Goal: Information Seeking & Learning: Check status

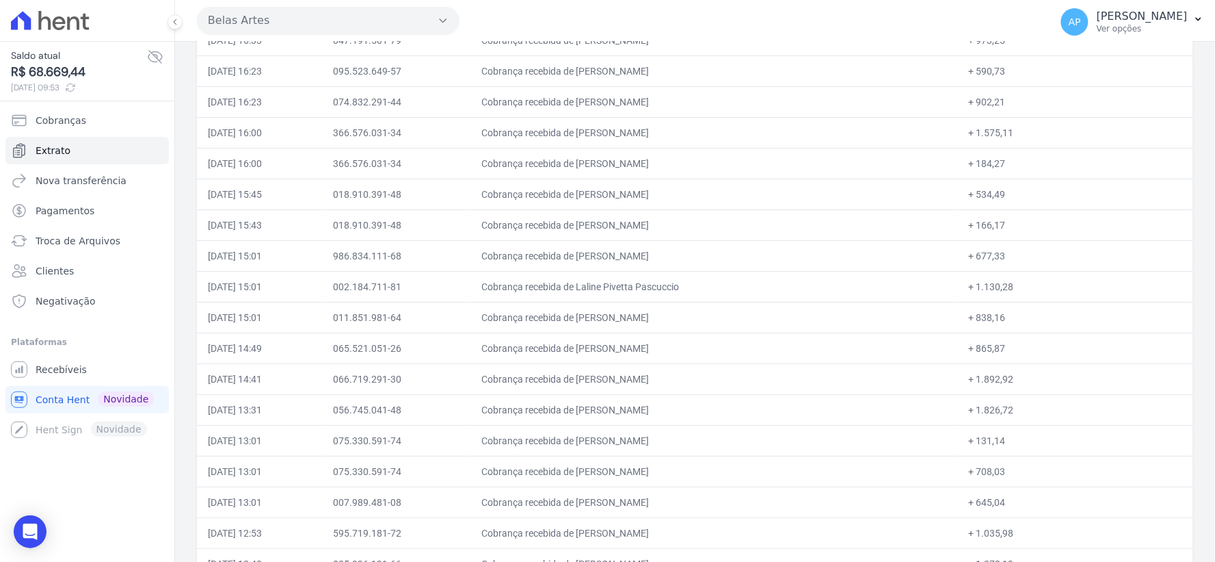
scroll to position [1652, 0]
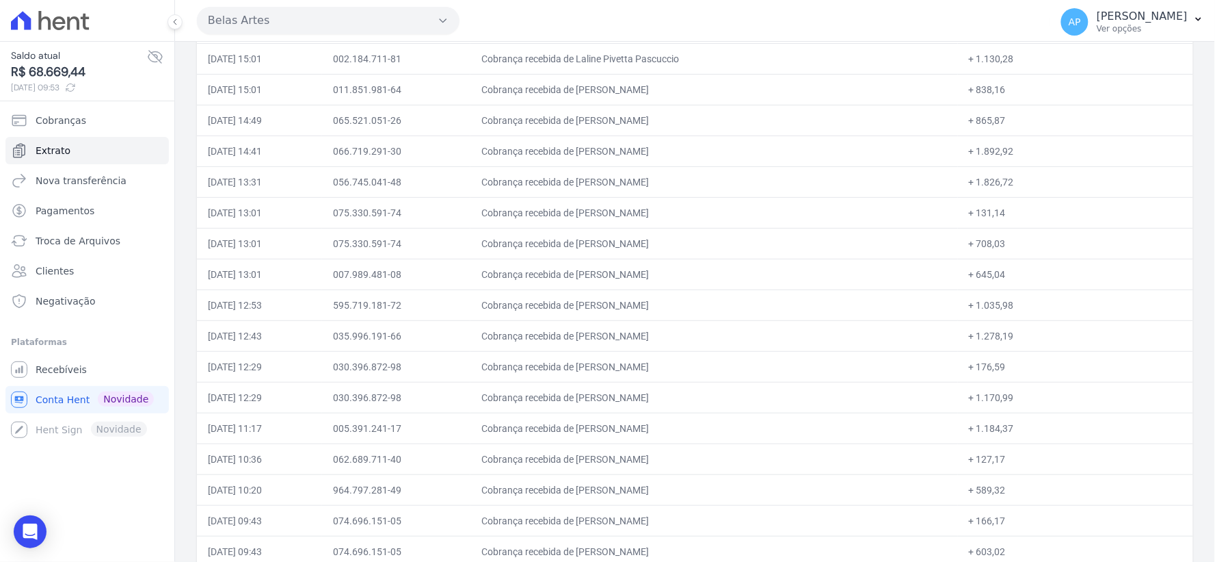
click at [626, 259] on td "Cobrança recebida de [PERSON_NAME]" at bounding box center [715, 243] width 488 height 31
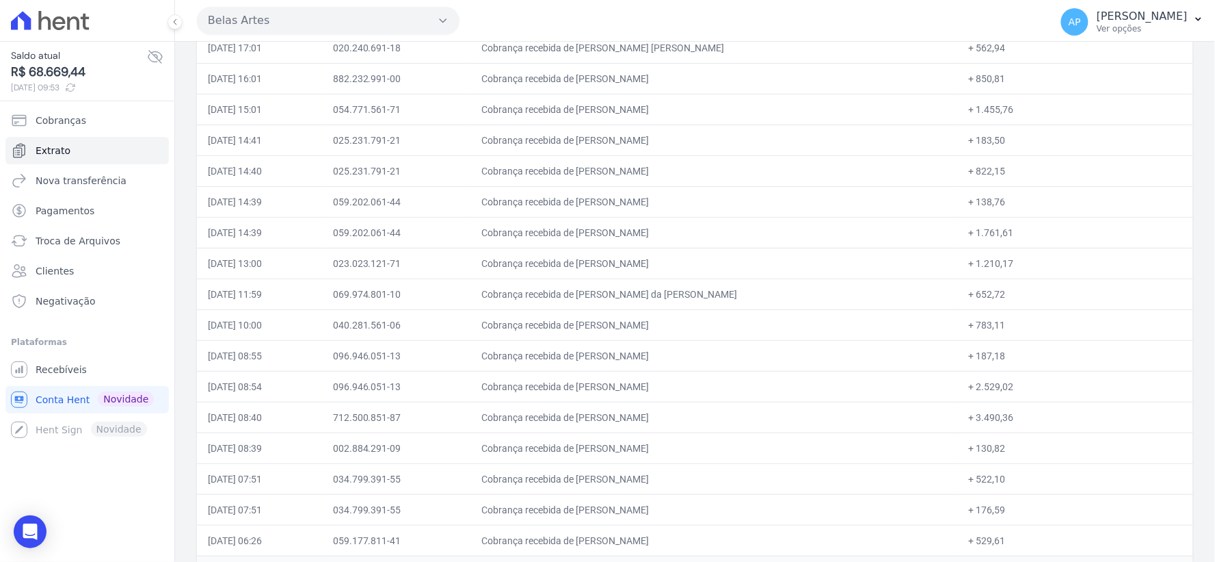
scroll to position [2306, 0]
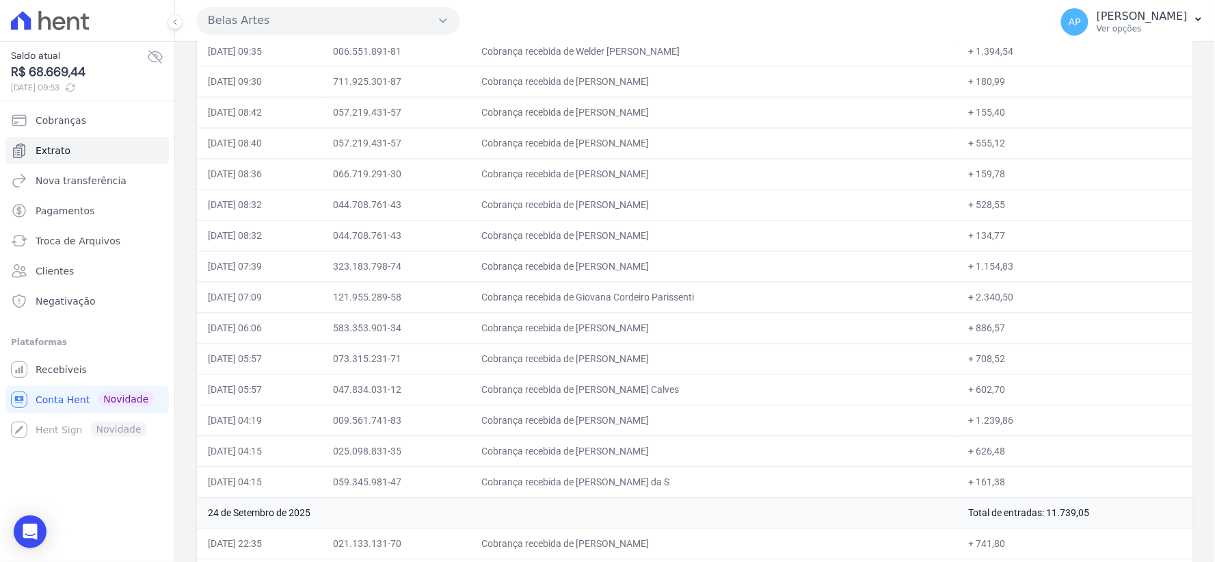
drag, startPoint x: 497, startPoint y: 303, endPoint x: 1085, endPoint y: 308, distance: 587.5
click at [1085, 308] on tr "[DATE] 07:09 121.955.289-58 Cobrança recebida de Giovana Cordeiro Parissenti + …" at bounding box center [695, 297] width 996 height 31
click at [562, 371] on td "Cobrança recebida de [PERSON_NAME]" at bounding box center [715, 358] width 488 height 31
drag, startPoint x: 205, startPoint y: 301, endPoint x: 1017, endPoint y: 309, distance: 811.9
click at [1017, 309] on tr "[DATE] 07:09 121.955.289-58 Cobrança recebida de Giovana Cordeiro Parissenti + …" at bounding box center [695, 297] width 996 height 31
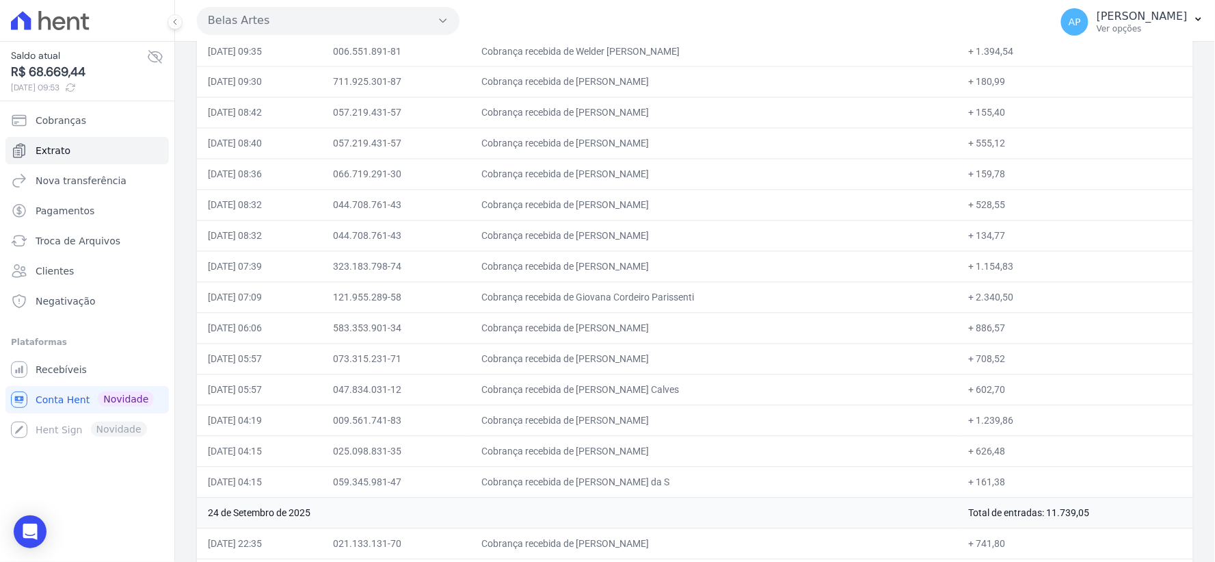
copy tr "[DATE] 07:09 121.955.289-58 Cobrança recebida de Giovana Cordeiro Parissenti + …"
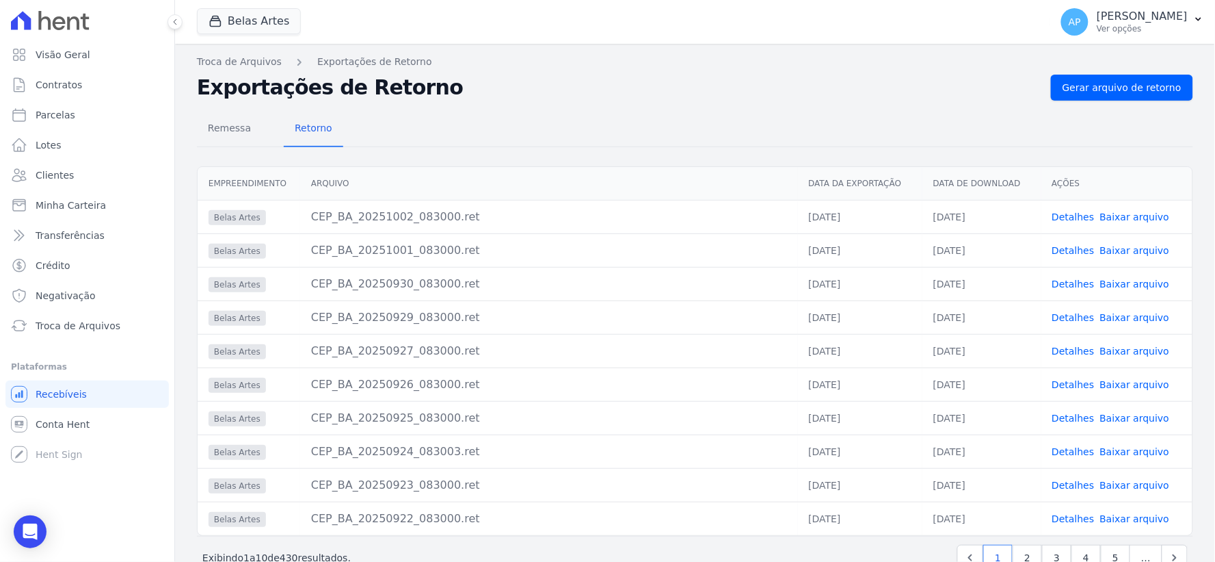
click at [1106, 386] on link "Baixar arquivo" at bounding box center [1135, 384] width 70 height 11
click at [1115, 421] on link "Baixar arquivo" at bounding box center [1135, 417] width 70 height 11
